Goal: Task Accomplishment & Management: Manage account settings

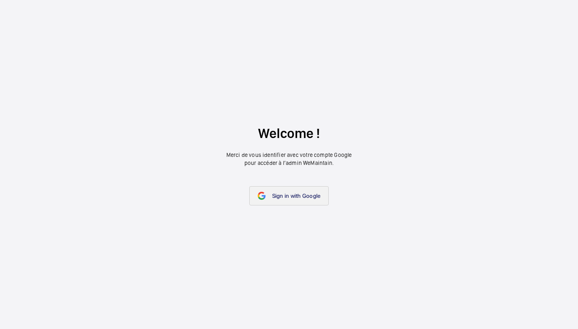
click at [301, 199] on link "Sign in with Google" at bounding box center [289, 195] width 80 height 19
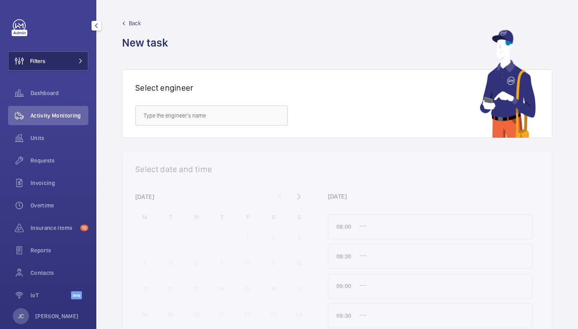
click at [73, 55] on button "Filters" at bounding box center [48, 60] width 80 height 19
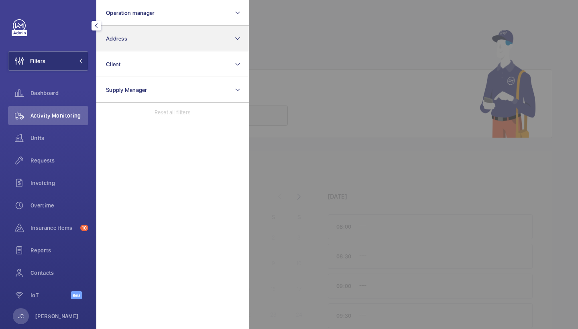
click at [159, 39] on button "Address" at bounding box center [172, 39] width 152 height 26
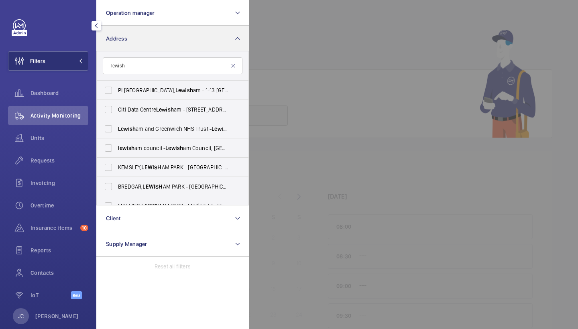
type input "Lewis"
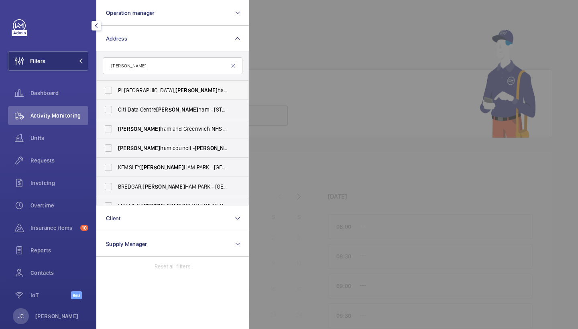
drag, startPoint x: 159, startPoint y: 39, endPoint x: 174, endPoint y: 87, distance: 50.4
click at [174, 87] on span "PI London, Lewis ham - 1-13 Kings Hall Mews, LEWIS HAM SE13 5AF" at bounding box center [173, 90] width 110 height 8
click at [116, 87] on input "PI London, Lewis ham - 1-13 Kings Hall Mews, LEWIS HAM SE13 5AF" at bounding box center [108, 90] width 16 height 16
checkbox input "true"
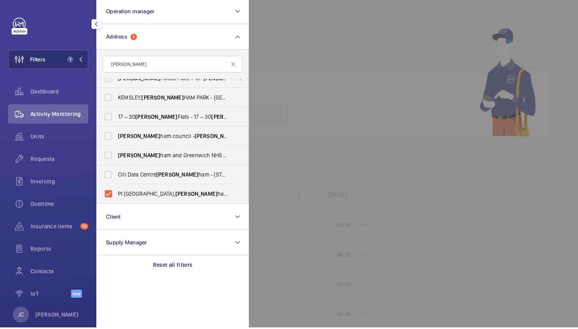
scroll to position [68, 0]
click at [63, 166] on div "Requests" at bounding box center [48, 160] width 80 height 19
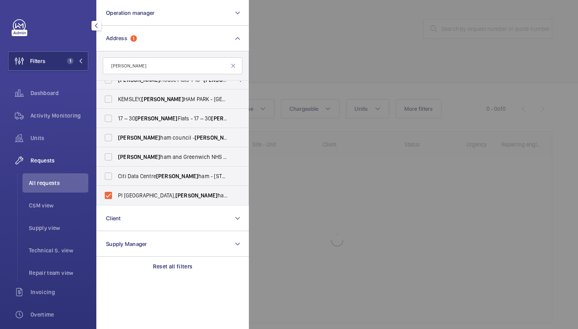
click at [349, 79] on div at bounding box center [538, 164] width 578 height 329
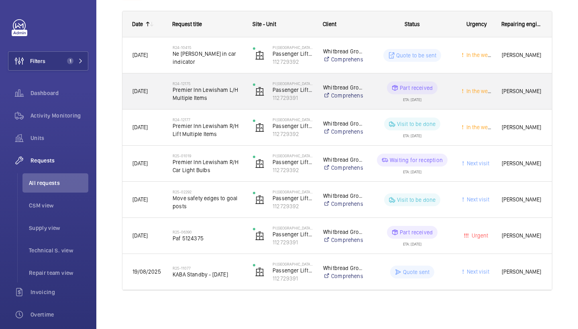
scroll to position [120, 0]
click at [215, 99] on span "Premier Inn Lewisham L/H Multiple Items" at bounding box center [207, 94] width 70 height 16
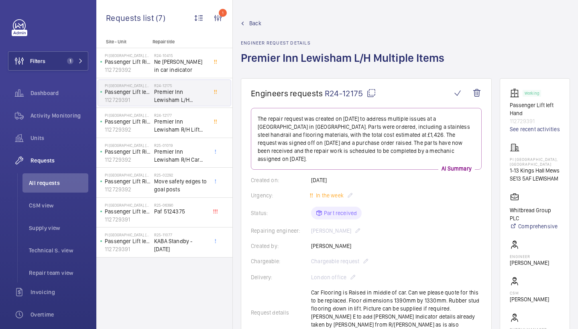
click at [261, 25] on span "Back" at bounding box center [255, 23] width 12 height 8
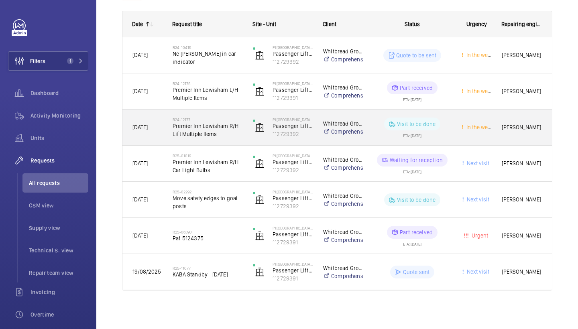
scroll to position [120, 0]
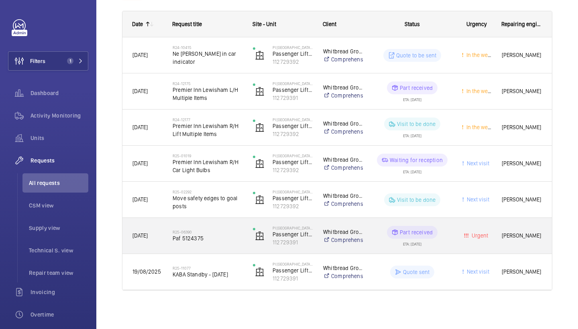
click at [222, 241] on span "Paf 5124375" at bounding box center [207, 238] width 70 height 8
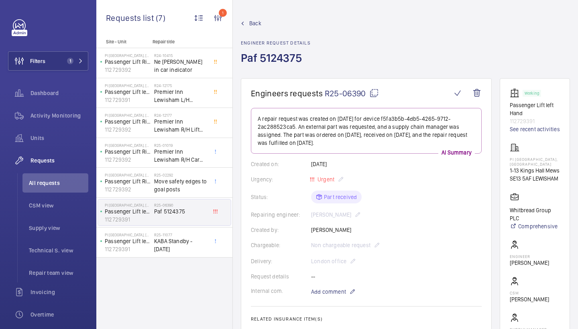
click at [255, 22] on span "Back" at bounding box center [255, 23] width 12 height 8
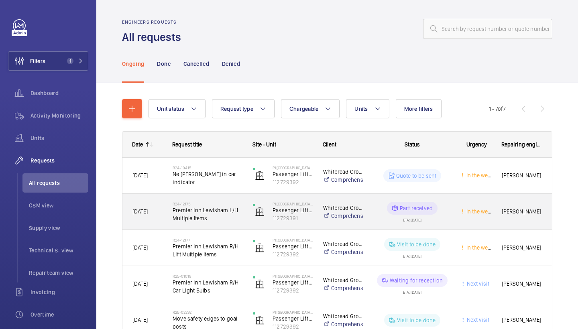
click at [235, 215] on span "Premier Inn Lewisham L/H Multiple Items" at bounding box center [207, 214] width 70 height 16
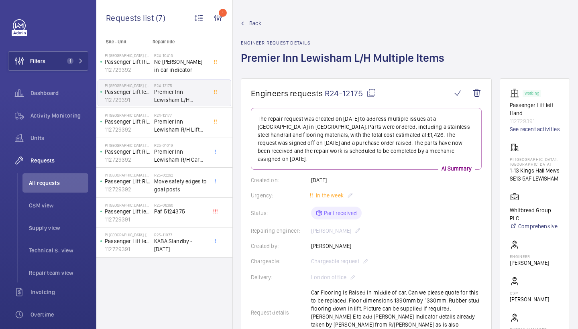
click at [375, 92] on mat-icon at bounding box center [371, 93] width 10 height 10
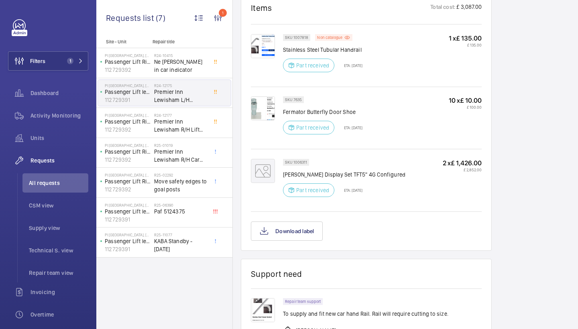
scroll to position [494, 0]
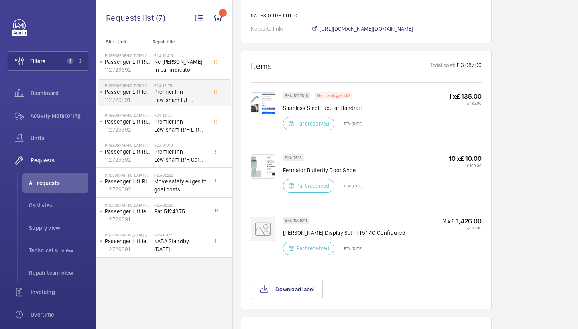
click at [258, 154] on img at bounding box center [263, 166] width 24 height 24
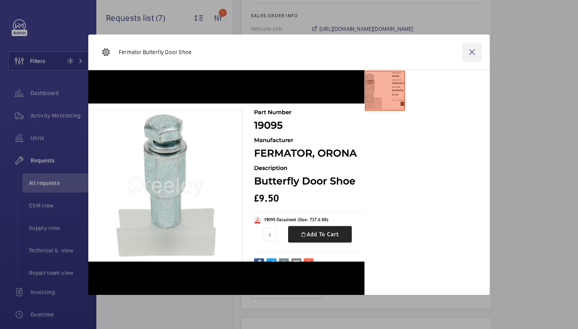
click at [481, 51] on wm-front-icon-button at bounding box center [471, 52] width 19 height 19
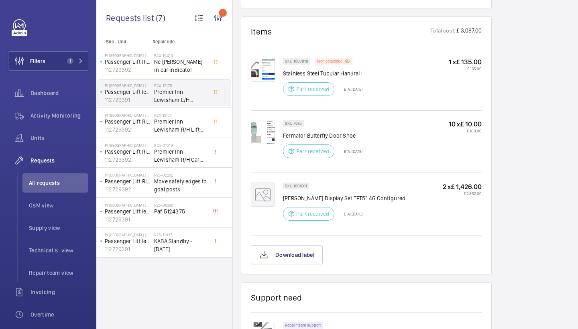
scroll to position [529, 0]
click at [259, 120] on img at bounding box center [263, 132] width 24 height 24
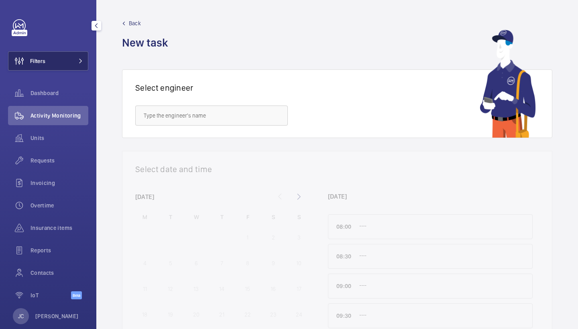
click at [65, 65] on button "Filters" at bounding box center [48, 60] width 80 height 19
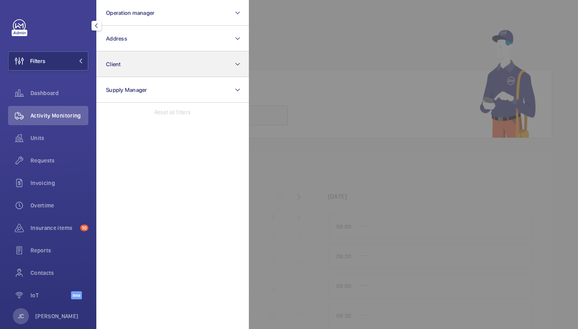
click at [132, 56] on button "Client" at bounding box center [172, 64] width 152 height 26
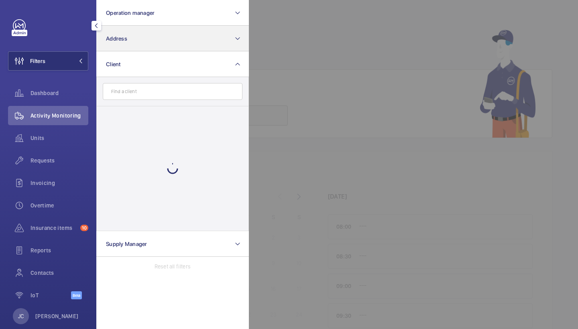
click at [139, 34] on button "Address" at bounding box center [172, 39] width 152 height 26
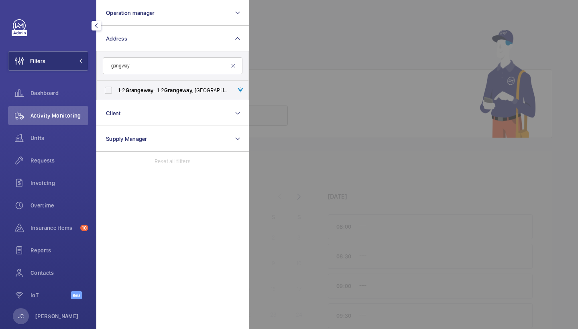
type input "gangway"
drag, startPoint x: 259, startPoint y: 10, endPoint x: 168, endPoint y: 88, distance: 119.1
click at [168, 88] on span "[STREET_ADDRESS]" at bounding box center [173, 90] width 110 height 8
click at [116, 88] on input "[STREET_ADDRESS]" at bounding box center [108, 90] width 16 height 16
checkbox input "true"
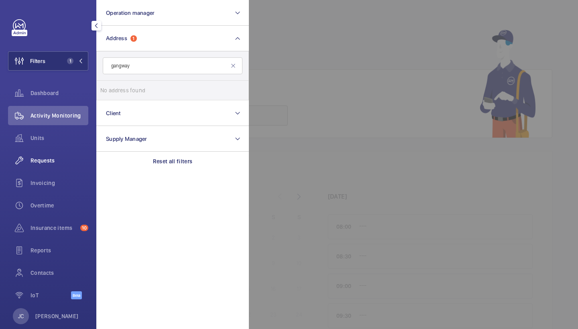
click at [50, 163] on span "Requests" at bounding box center [59, 160] width 58 height 8
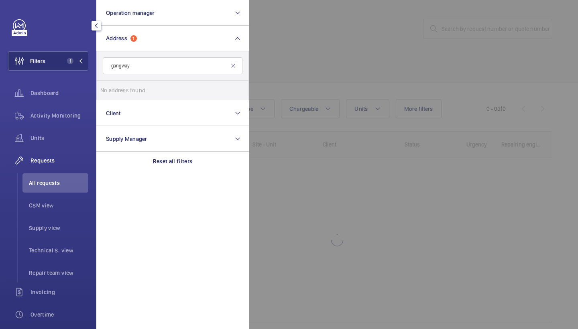
click at [355, 67] on div at bounding box center [538, 164] width 578 height 329
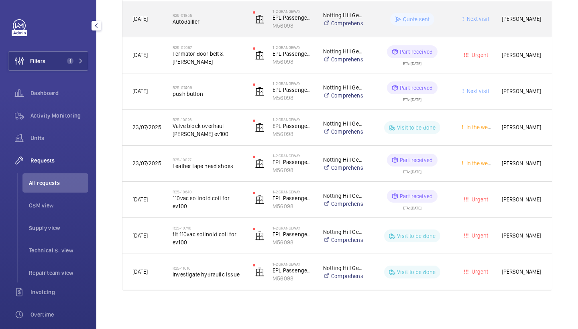
scroll to position [193, 0]
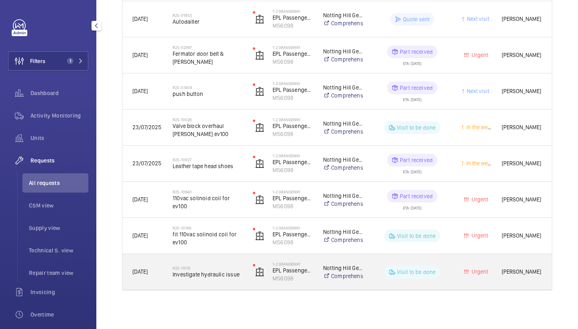
click at [220, 272] on span "Investigate hydraulic issue" at bounding box center [207, 274] width 70 height 8
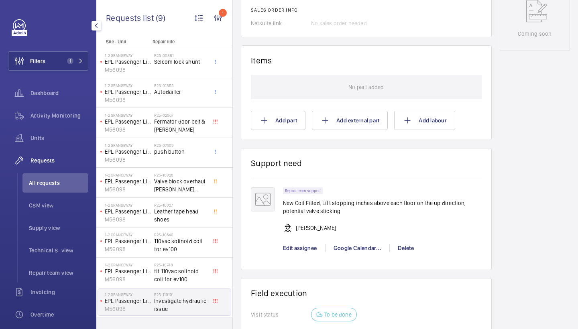
scroll to position [411, 0]
click at [302, 248] on span "Edit assignee" at bounding box center [300, 247] width 34 height 6
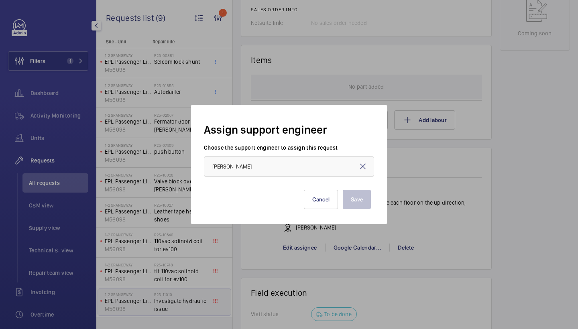
click at [364, 164] on mat-icon at bounding box center [363, 167] width 10 height 10
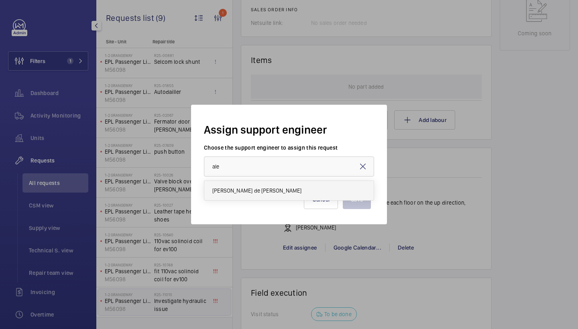
click at [302, 187] on mat-option "[PERSON_NAME] de [PERSON_NAME]" at bounding box center [288, 190] width 169 height 19
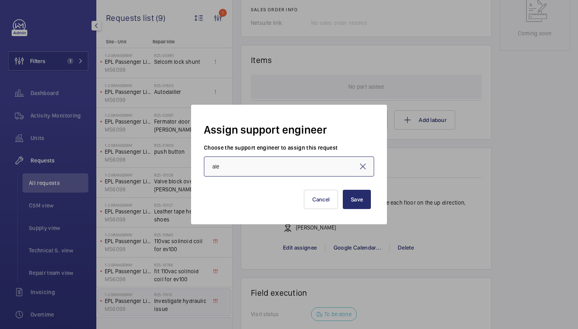
type input "[PERSON_NAME] de [PERSON_NAME]"
click at [344, 197] on button "Save" at bounding box center [356, 199] width 28 height 19
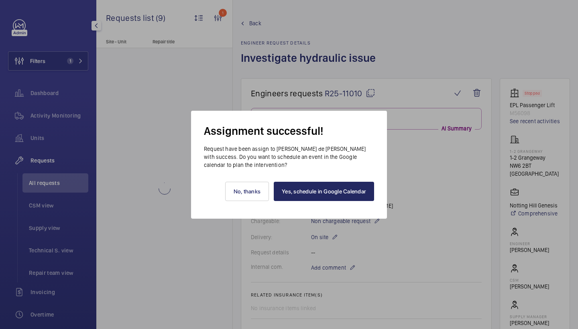
click at [334, 190] on link "Yes, schedule in Google Calendar" at bounding box center [324, 191] width 100 height 19
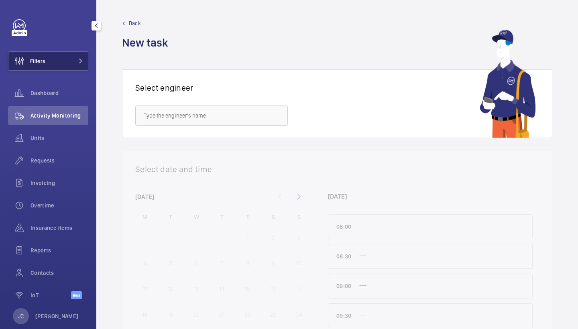
click at [77, 59] on span at bounding box center [78, 61] width 10 height 5
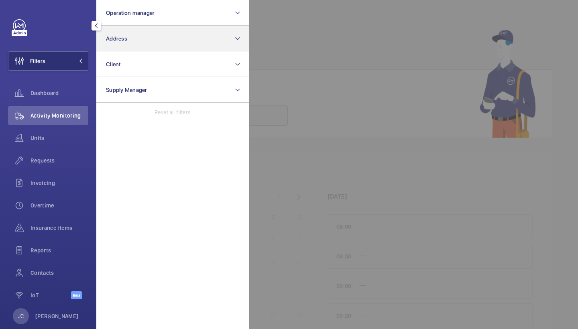
click at [114, 49] on button "Address" at bounding box center [172, 39] width 152 height 26
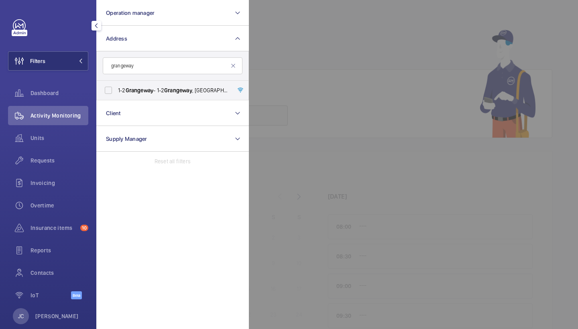
type input "gangway"
drag, startPoint x: 138, startPoint y: 79, endPoint x: 139, endPoint y: 91, distance: 12.1
click at [139, 91] on span "[STREET_ADDRESS]" at bounding box center [173, 90] width 110 height 8
click at [116, 91] on input "[STREET_ADDRESS]" at bounding box center [108, 90] width 16 height 16
checkbox input "true"
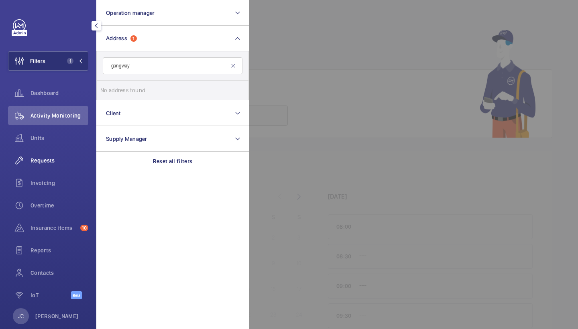
click at [65, 157] on span "Requests" at bounding box center [59, 160] width 58 height 8
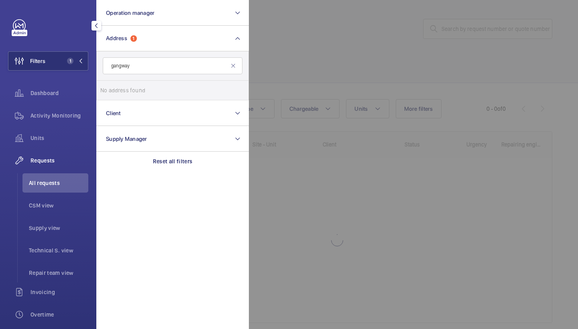
click at [312, 81] on div at bounding box center [538, 164] width 578 height 329
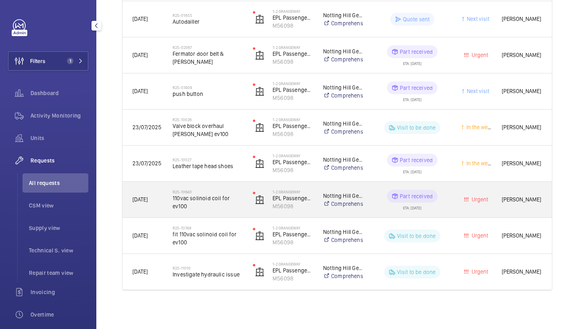
scroll to position [193, 0]
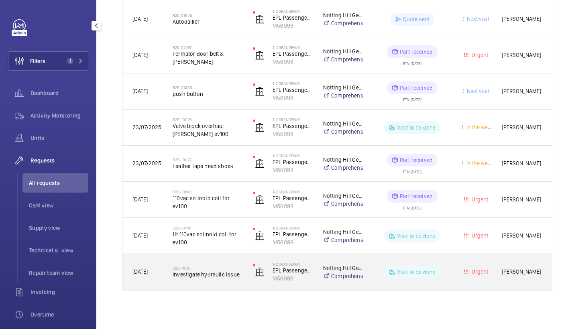
click at [221, 269] on h2 "R25-11010" at bounding box center [207, 267] width 70 height 5
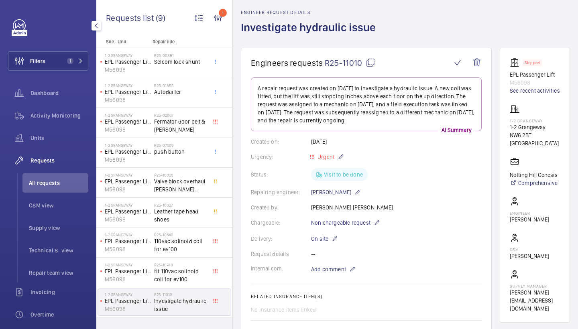
scroll to position [31, 0]
